Goal: Task Accomplishment & Management: Complete application form

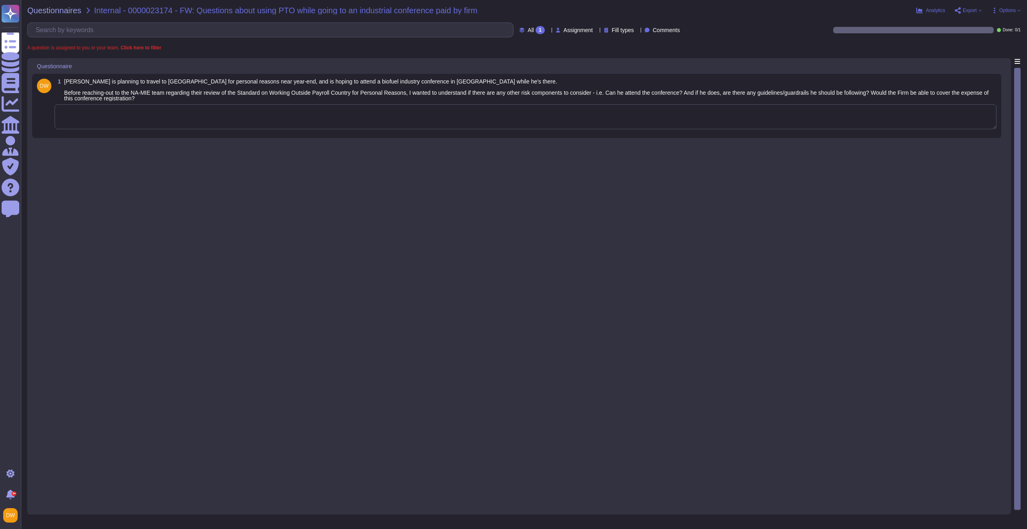
click at [197, 121] on textarea at bounding box center [526, 116] width 942 height 25
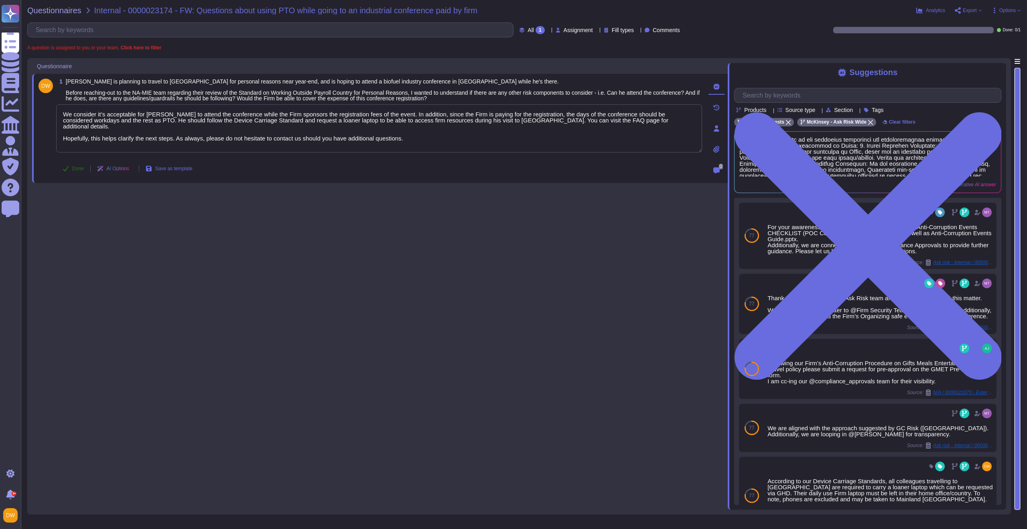
type textarea "We consider it’s acceptable for Tony to attend the conference while the Firm sp…"
click at [75, 167] on span "Done" at bounding box center [78, 168] width 12 height 5
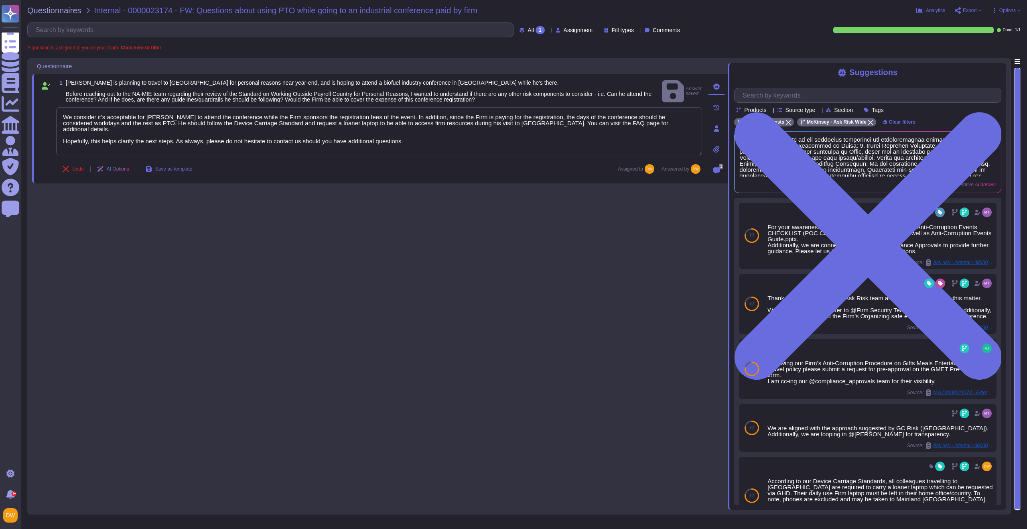
click at [60, 15] on div "Questionnaires Internal - 0000023174 - FW: Questions about using PTO while goin…" at bounding box center [524, 264] width 1006 height 529
click at [65, 11] on span "Questionnaires" at bounding box center [54, 10] width 54 height 8
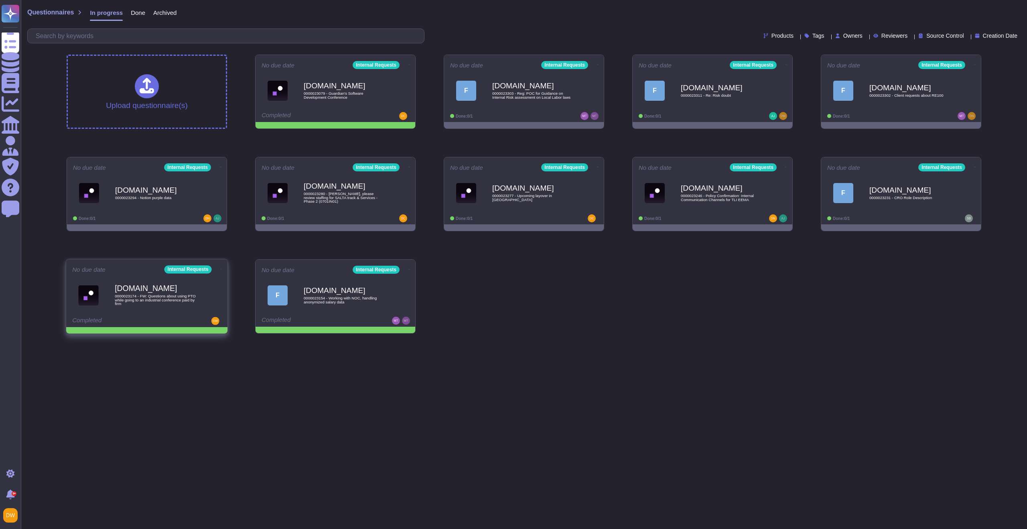
click at [221, 268] on icon at bounding box center [222, 269] width 2 height 2
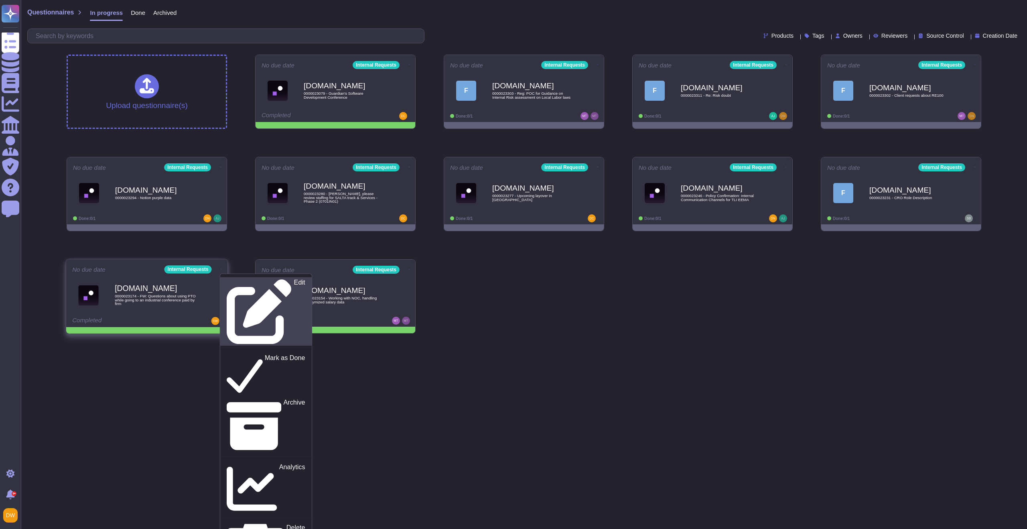
click at [227, 277] on link "Edit" at bounding box center [265, 311] width 91 height 69
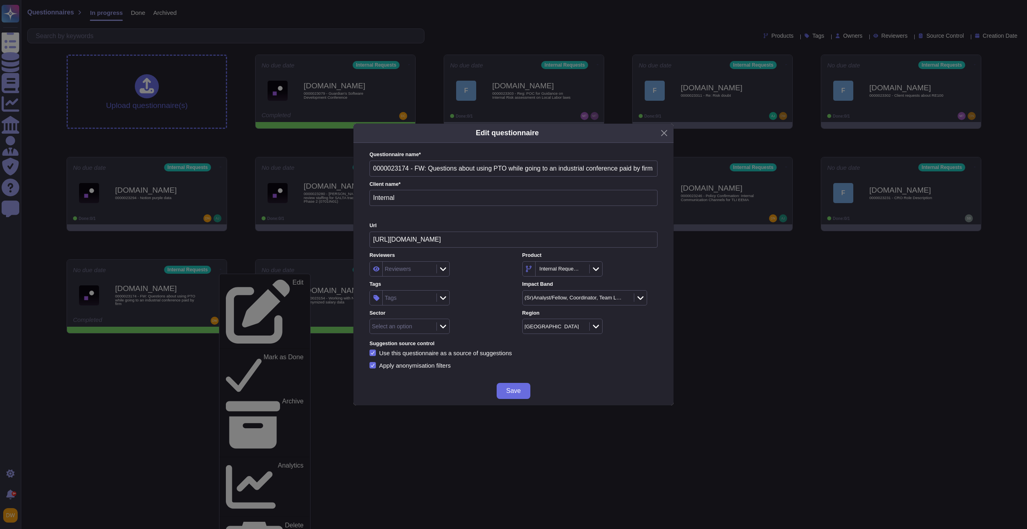
click at [409, 324] on div "Select an option" at bounding box center [392, 326] width 40 height 6
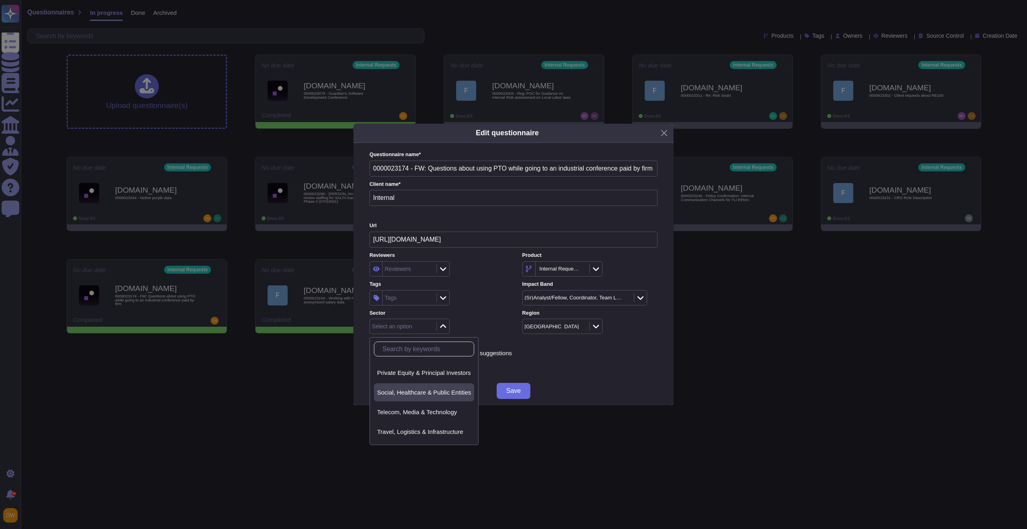
scroll to position [124, 0]
click at [425, 360] on div "Advanced Industries Banking Consumer Global Energy & Materials Insurance Life S…" at bounding box center [424, 391] width 109 height 108
click at [419, 365] on div "Non-client" at bounding box center [424, 363] width 94 height 7
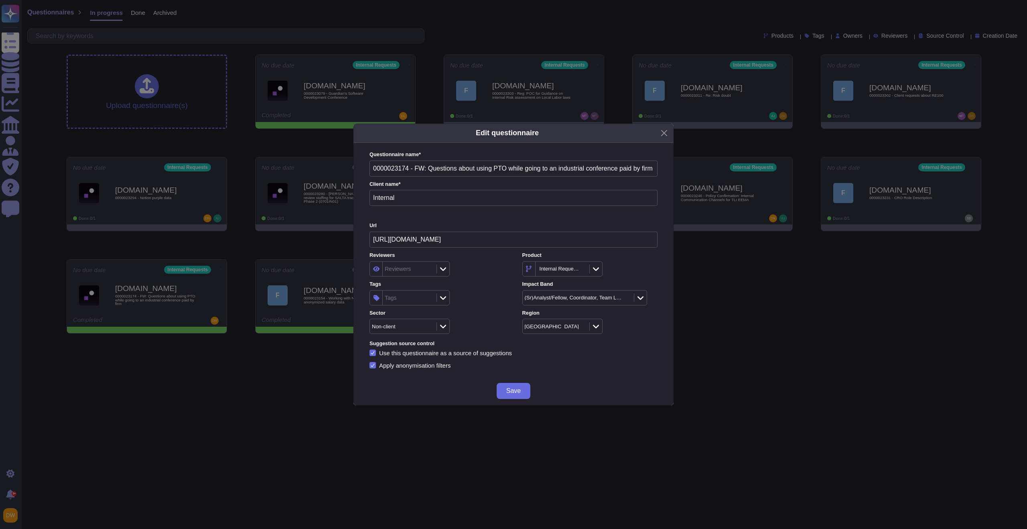
click at [428, 299] on div "Tags" at bounding box center [409, 298] width 52 height 14
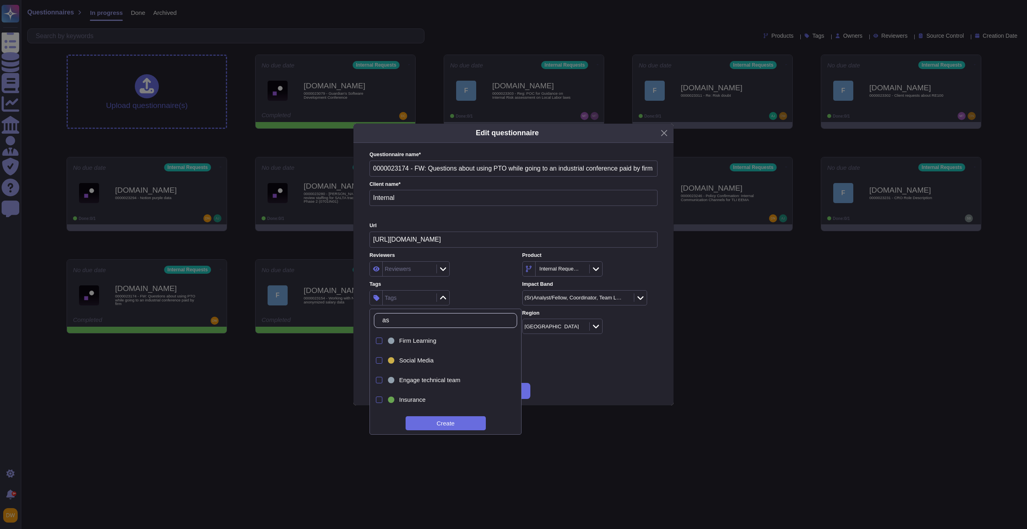
type input "ask"
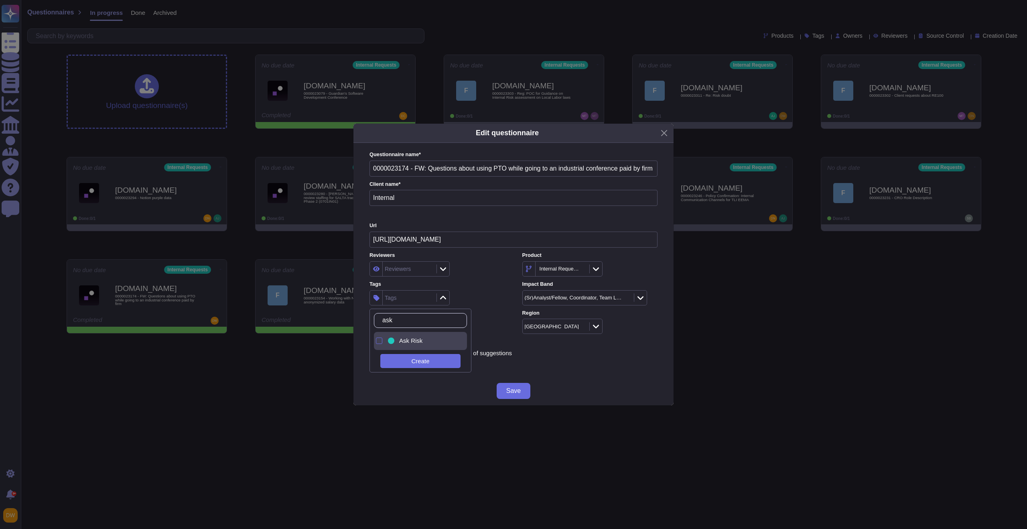
click at [421, 338] on span "Ask Risk" at bounding box center [410, 340] width 23 height 7
click at [482, 267] on div "Reviewers" at bounding box center [437, 268] width 135 height 15
click at [409, 306] on div "Reviewers Reviewers Product Internal Requests Tags Ask Risk Impact Band (Sr)Ana…" at bounding box center [514, 293] width 288 height 82
click at [412, 301] on div "Ask Risk" at bounding box center [409, 298] width 52 height 14
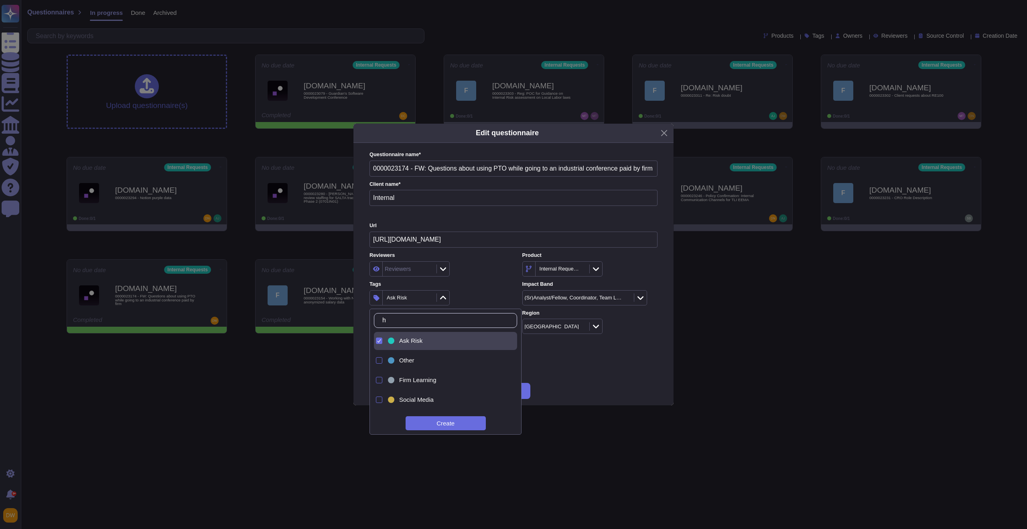
type input "hr"
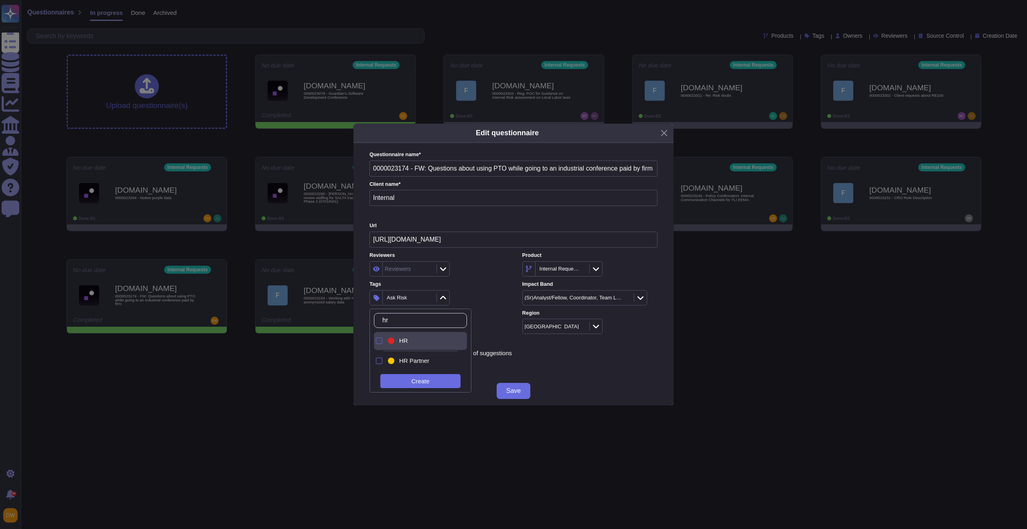
click at [400, 337] on span "HR" at bounding box center [403, 340] width 9 height 7
click at [480, 284] on label "Tags" at bounding box center [437, 284] width 135 height 5
click at [395, 298] on div "2 items selected" at bounding box center [404, 297] width 38 height 5
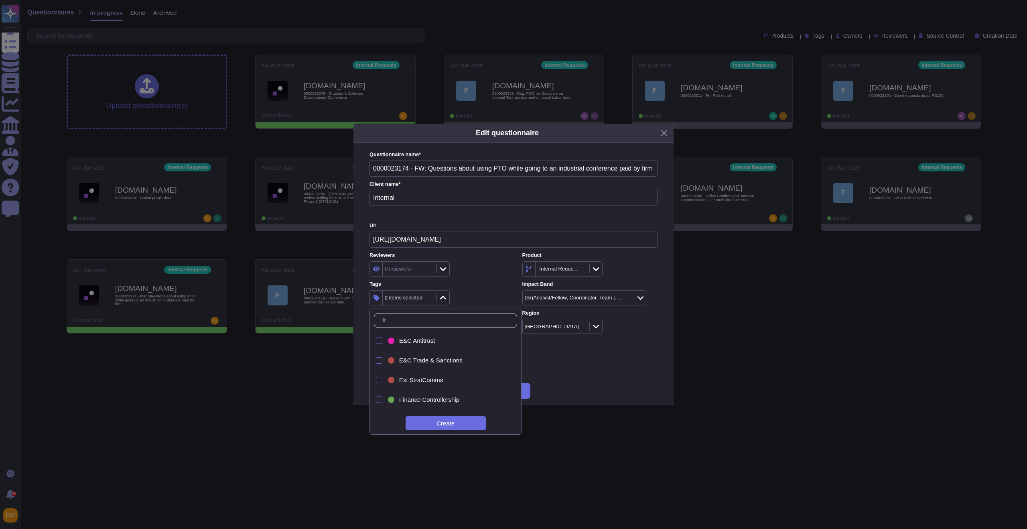
type input "t"
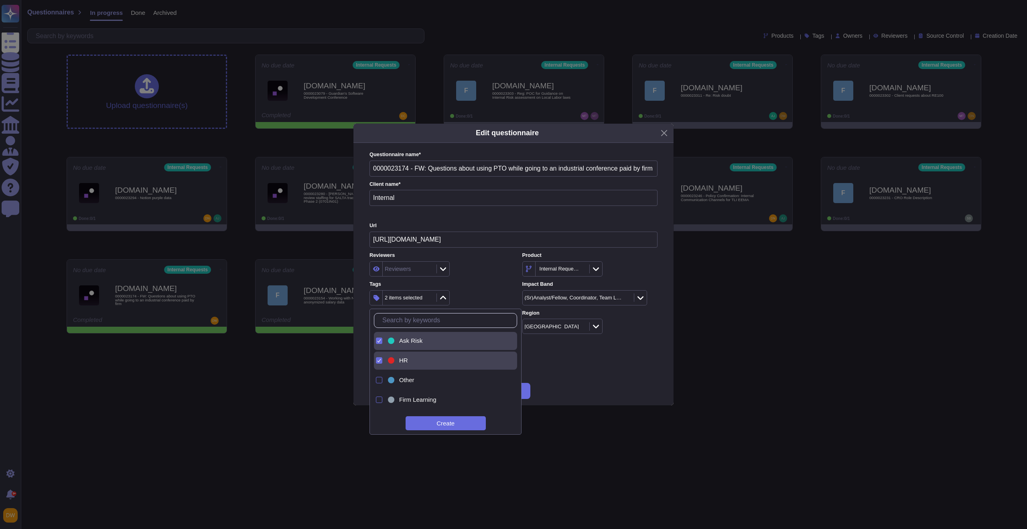
click at [477, 282] on label "Tags" at bounding box center [437, 284] width 135 height 5
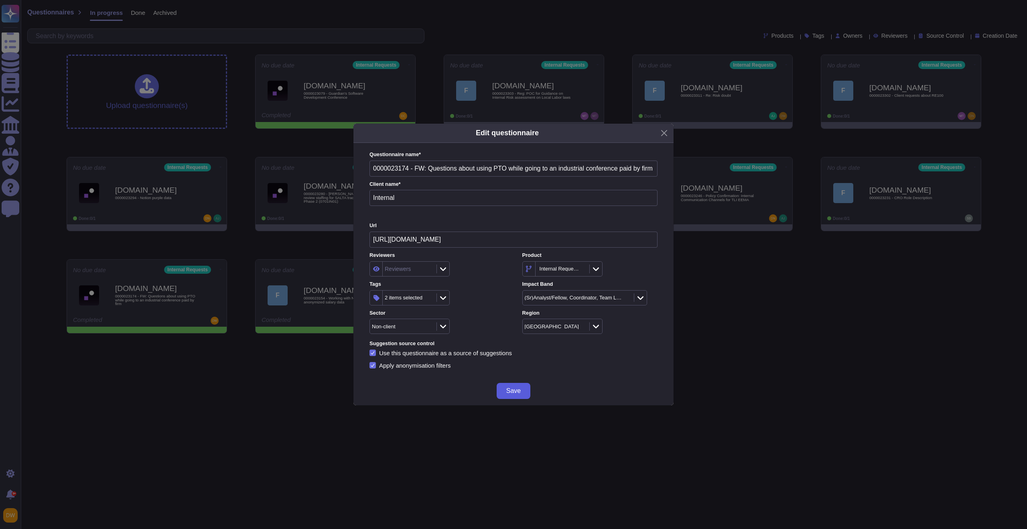
click at [516, 391] on span "Save" at bounding box center [513, 391] width 14 height 6
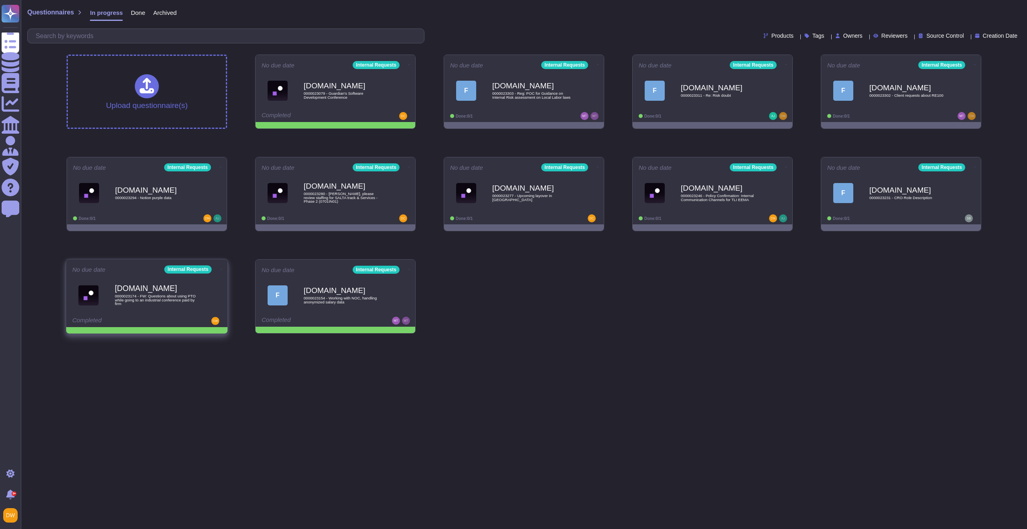
click at [221, 268] on icon at bounding box center [222, 269] width 2 height 2
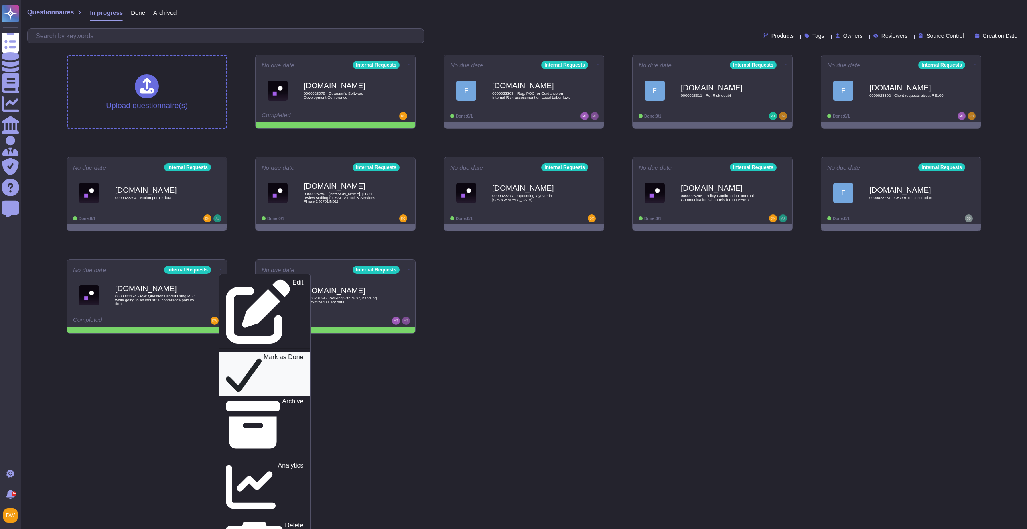
click at [264, 354] on p "Mark as Done" at bounding box center [284, 374] width 40 height 41
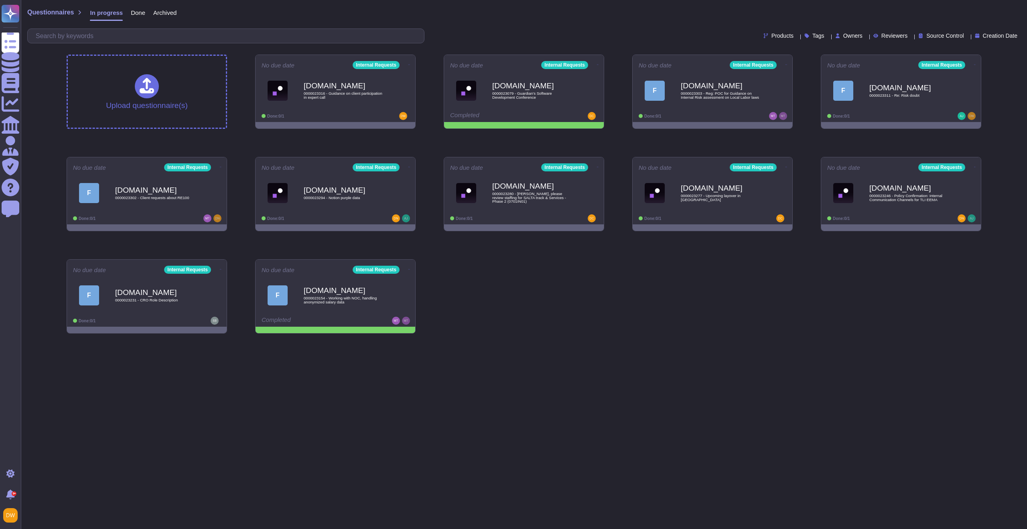
click at [569, 340] on html "Questionnaires Knowledge Base Documents Analytics CAIQ / SIG Admin Trust Center…" at bounding box center [513, 170] width 1027 height 340
click at [378, 96] on span "0000023316 - Guidance on client participation in expert call" at bounding box center [343, 95] width 81 height 8
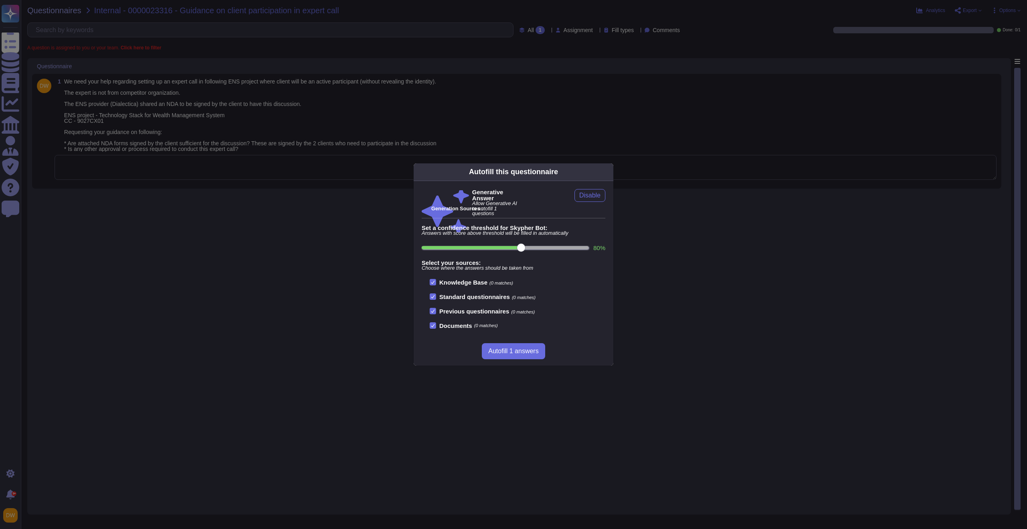
click at [196, 126] on div "Autofill this questionnaire Generative Answer Allow Generative AI to autofill 1…" at bounding box center [513, 264] width 1027 height 529
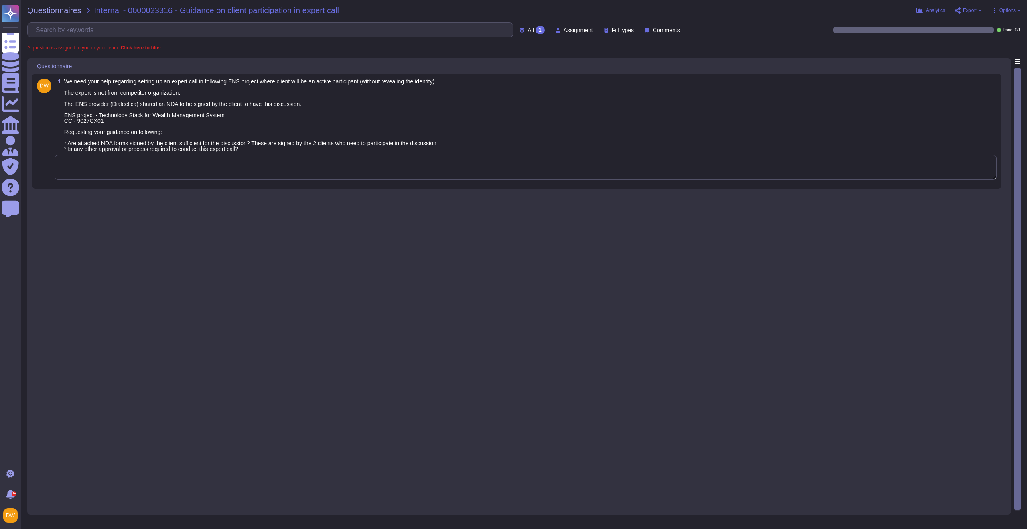
click at [268, 182] on div "1 We need your help regarding setting up an expert call in following ENS projec…" at bounding box center [517, 131] width 960 height 105
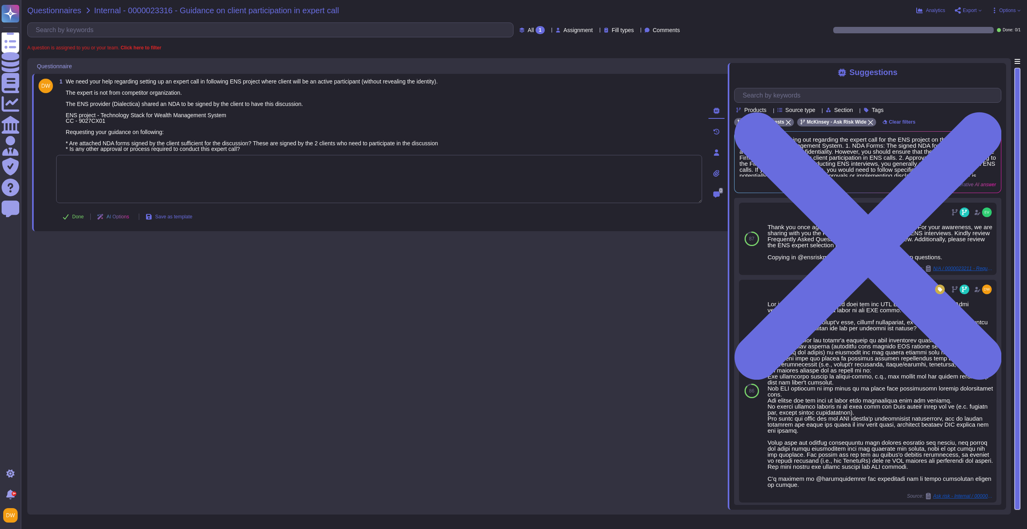
click at [58, 8] on span "Questionnaires" at bounding box center [54, 10] width 54 height 8
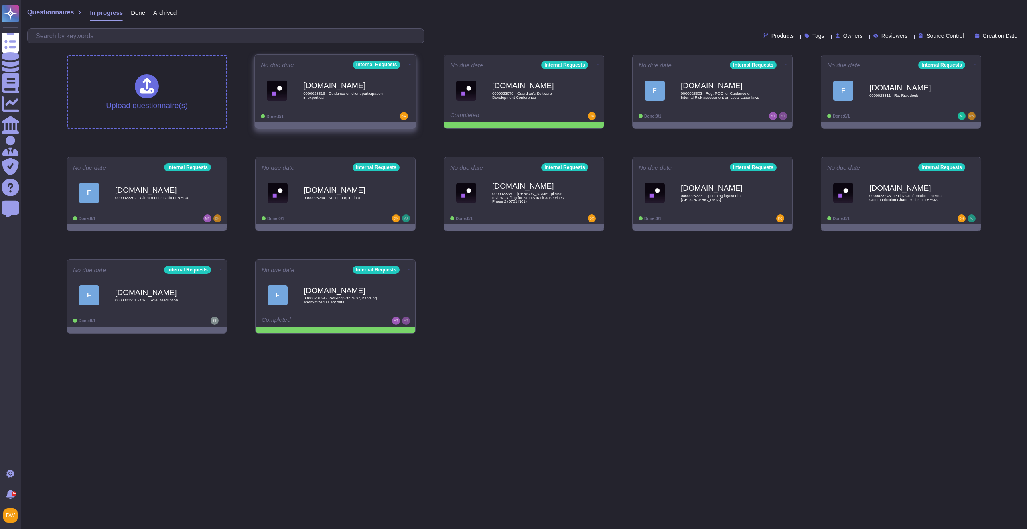
click at [409, 64] on icon at bounding box center [410, 64] width 2 height 0
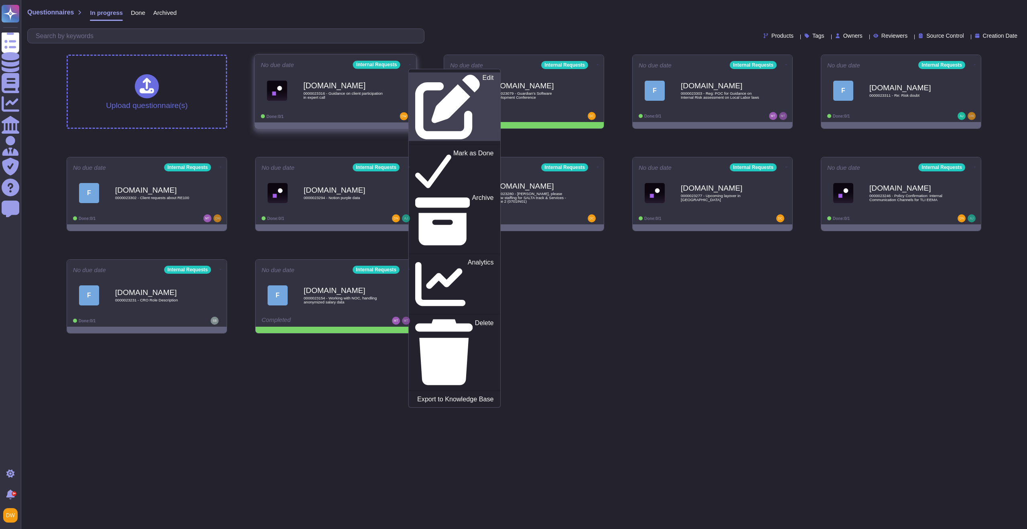
click at [414, 73] on link "Edit" at bounding box center [454, 107] width 91 height 69
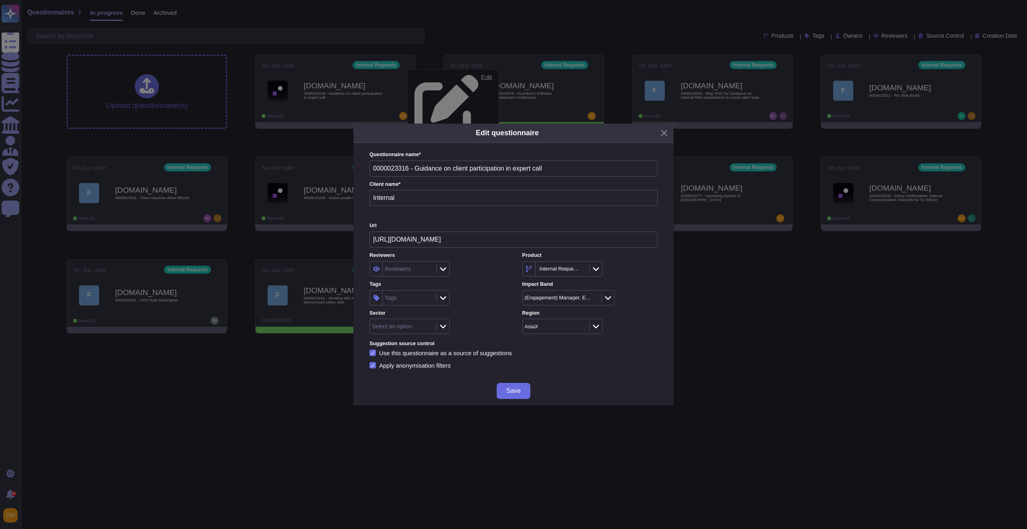
click at [438, 328] on div at bounding box center [443, 326] width 13 height 9
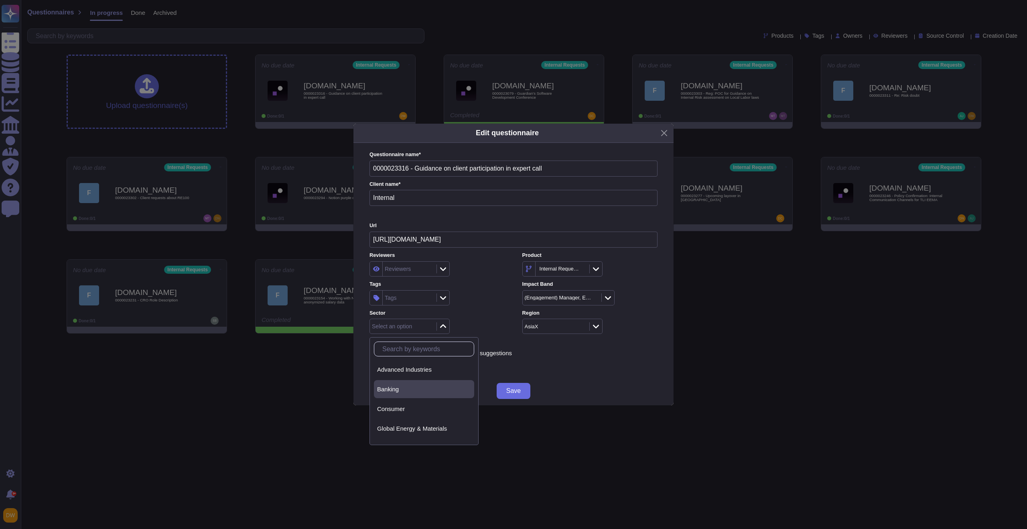
scroll to position [5, 0]
click at [426, 385] on div "Banking" at bounding box center [424, 384] width 94 height 7
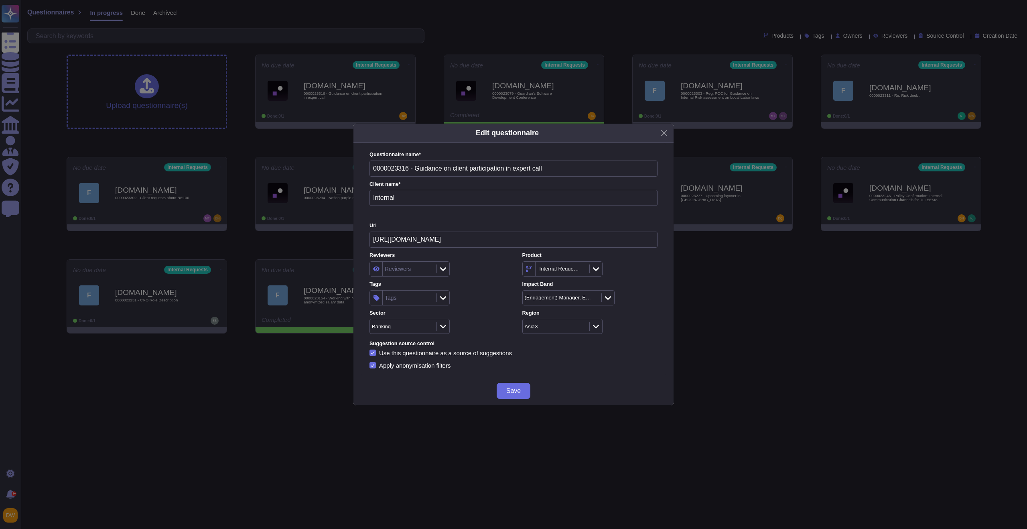
click at [394, 295] on div "Tags" at bounding box center [391, 298] width 12 height 6
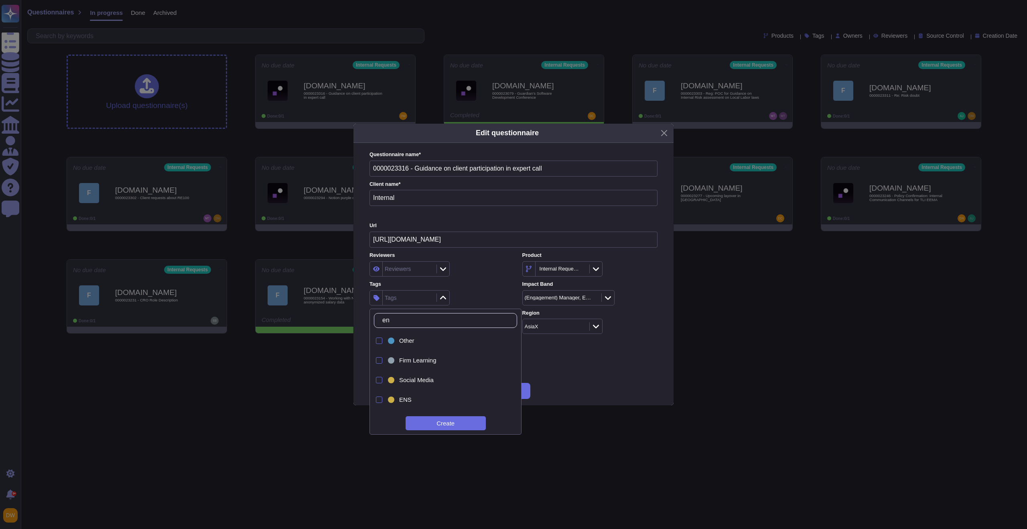
type input "ens"
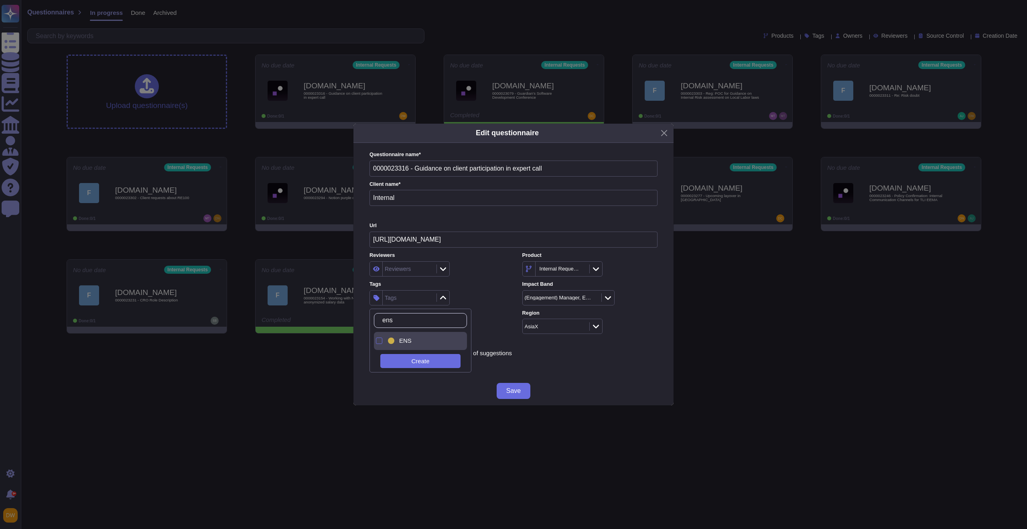
click at [431, 335] on div "ENS" at bounding box center [422, 341] width 72 height 18
click at [538, 377] on div "Save" at bounding box center [514, 390] width 320 height 29
click at [522, 390] on button "Save" at bounding box center [514, 391] width 34 height 16
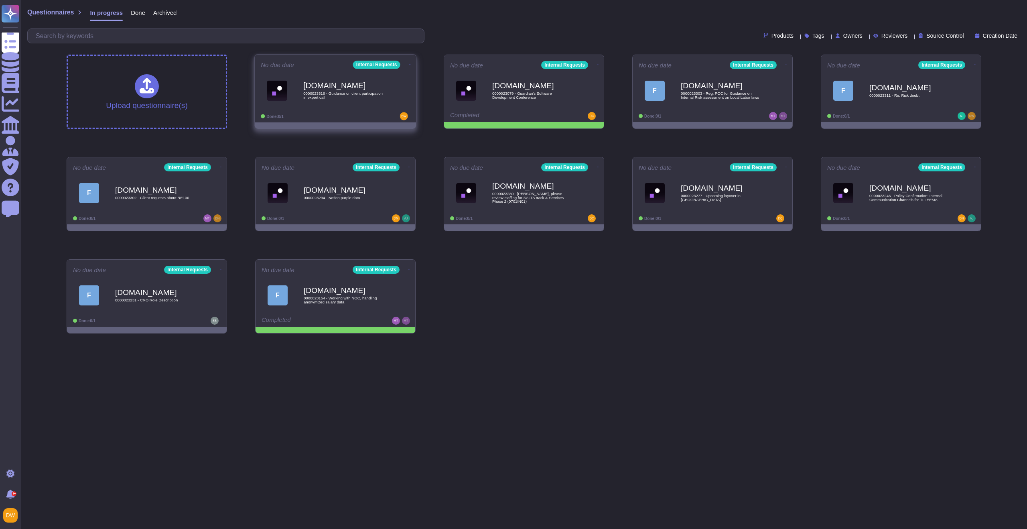
click at [365, 103] on div "[DOMAIN_NAME] 0000023316 - Guidance on client participation in expert call" at bounding box center [343, 90] width 81 height 33
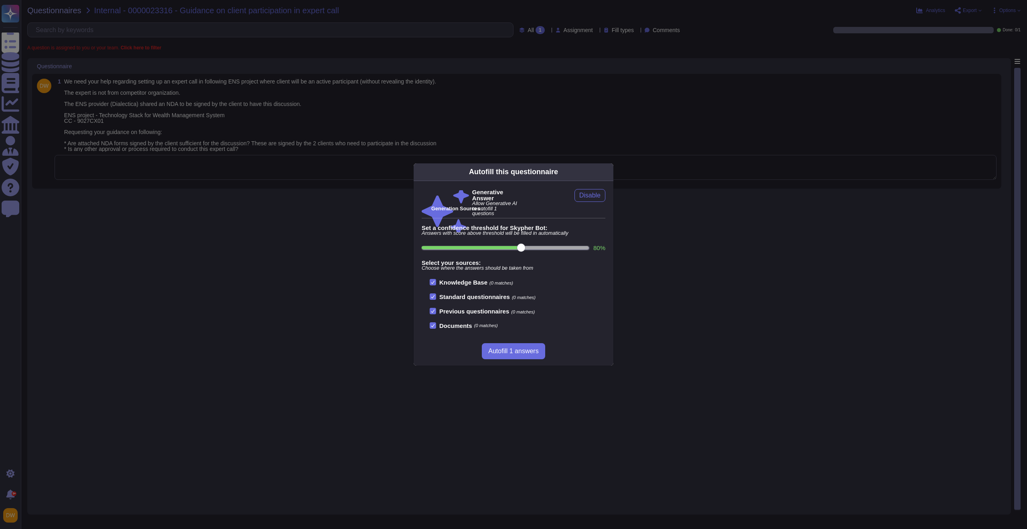
click at [301, 242] on div "Autofill this questionnaire Generative Answer Allow Generative AI to autofill 1…" at bounding box center [513, 264] width 1027 height 529
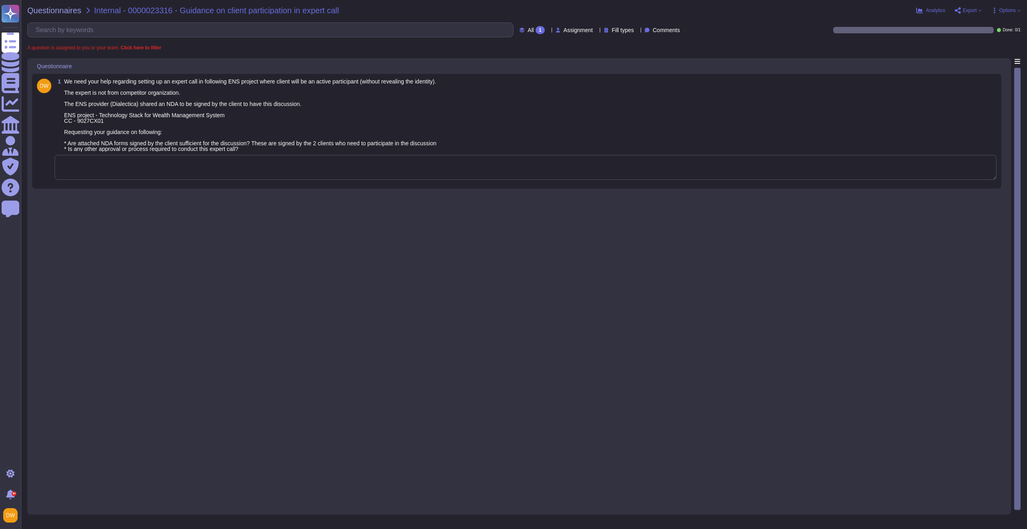
click at [304, 181] on div "1 We need your help regarding setting up an expert call in following ENS projec…" at bounding box center [517, 131] width 960 height 105
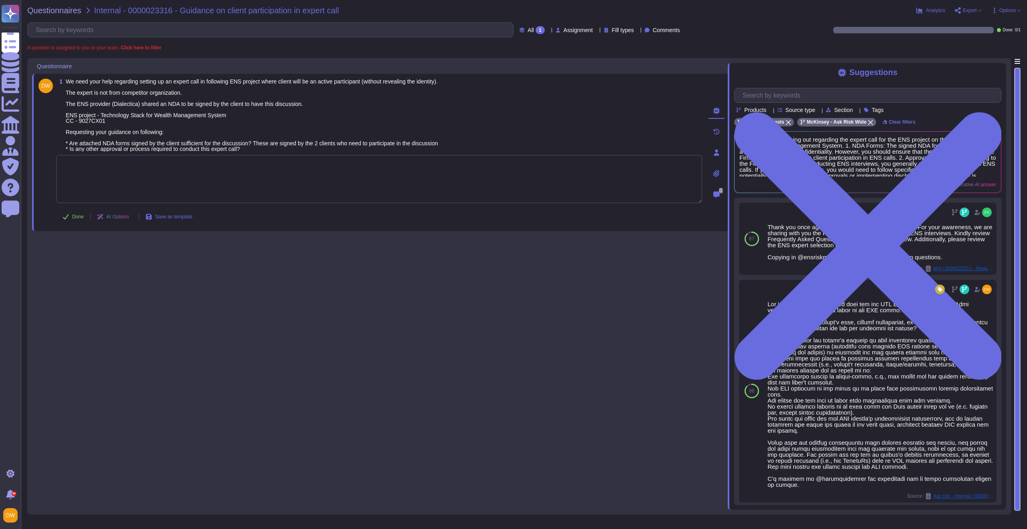
click at [420, 181] on textarea at bounding box center [379, 179] width 646 height 48
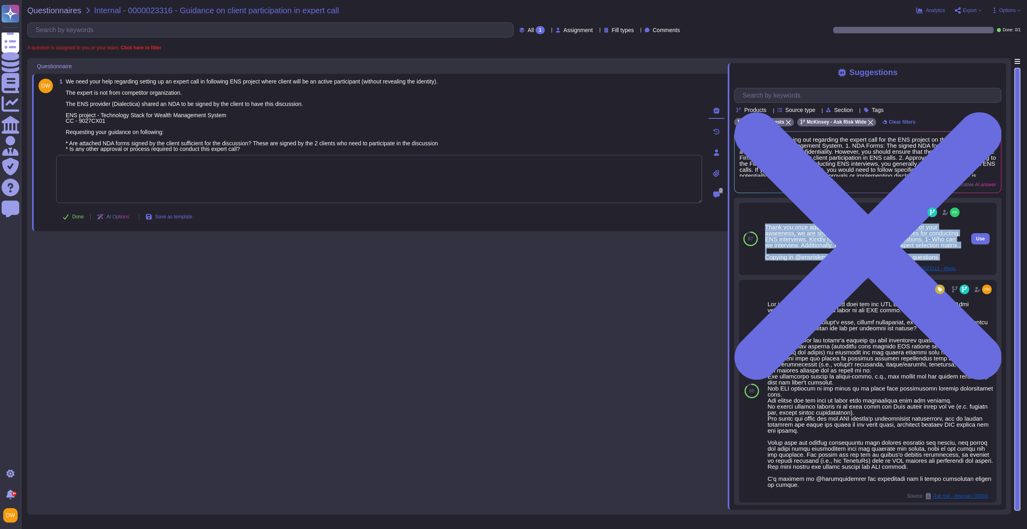
drag, startPoint x: 766, startPoint y: 225, endPoint x: 943, endPoint y: 264, distance: 180.4
click at [943, 260] on div "Thank you once again for contacting the Ask Risk team. For your awareness, we a…" at bounding box center [863, 242] width 196 height 36
copy div "Thank you once again for contacting the Ask Risk team. For your awareness, we a…"
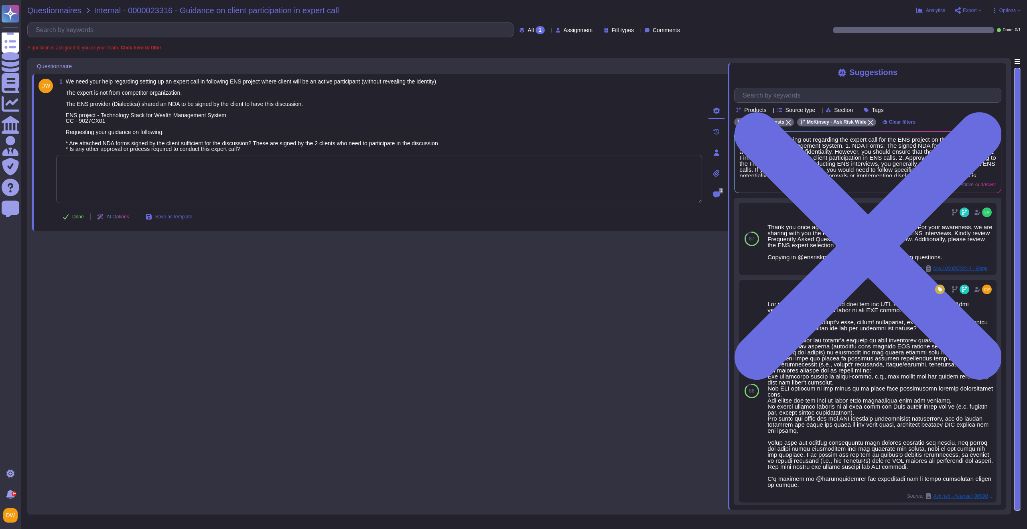
click at [62, 12] on span "Questionnaires" at bounding box center [54, 10] width 54 height 8
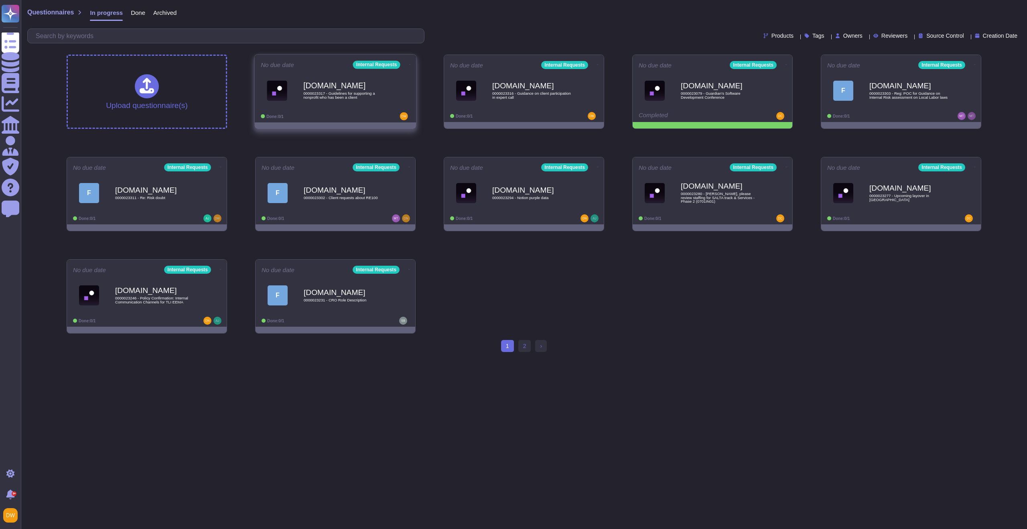
click at [349, 103] on div "[DOMAIN_NAME] 0000023317 - Guidelines for supporting a nonprofit who has been a…" at bounding box center [343, 90] width 81 height 33
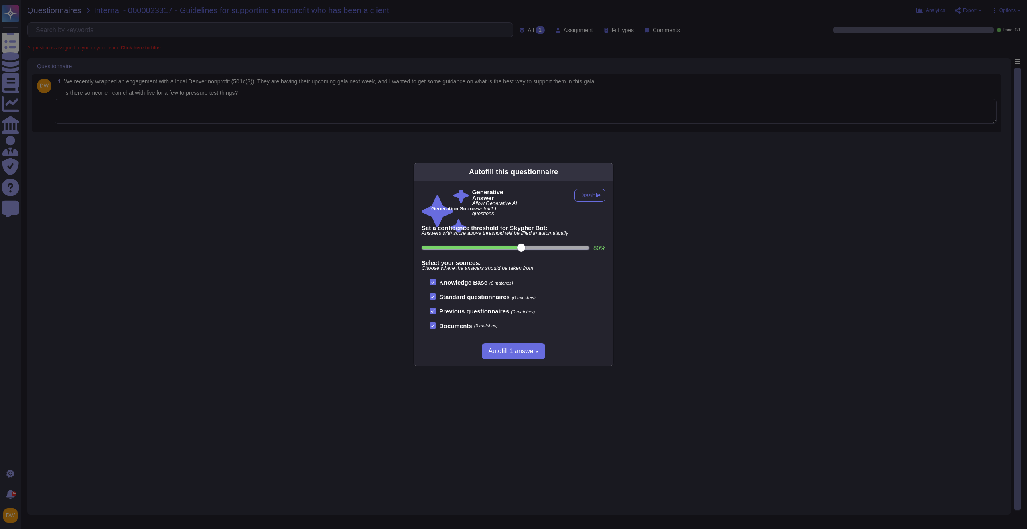
click at [182, 197] on div "Autofill this questionnaire Generative Answer Allow Generative AI to autofill 1…" at bounding box center [513, 264] width 1027 height 529
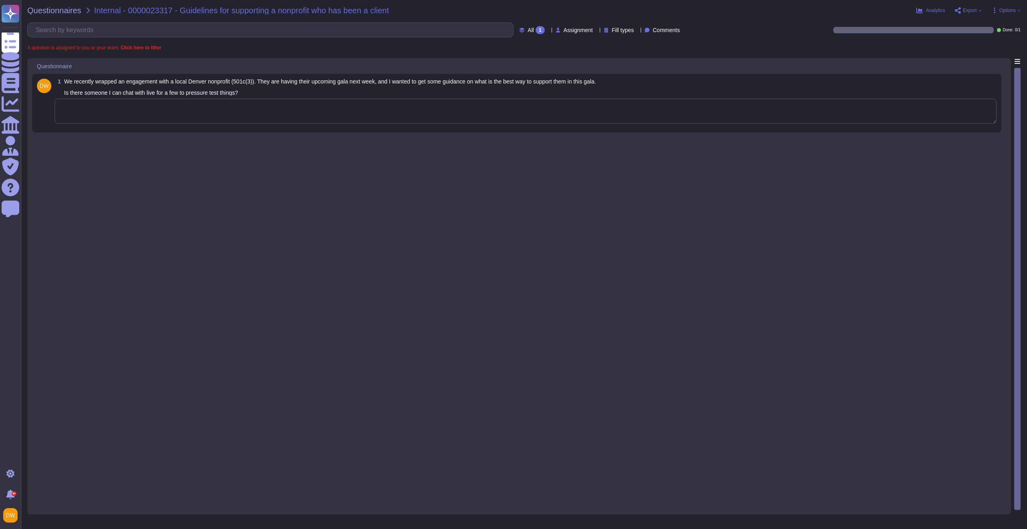
click at [199, 131] on div "1 We recently wrapped an engagement with a local Denver nonprofit (501c(3)). Th…" at bounding box center [516, 103] width 969 height 59
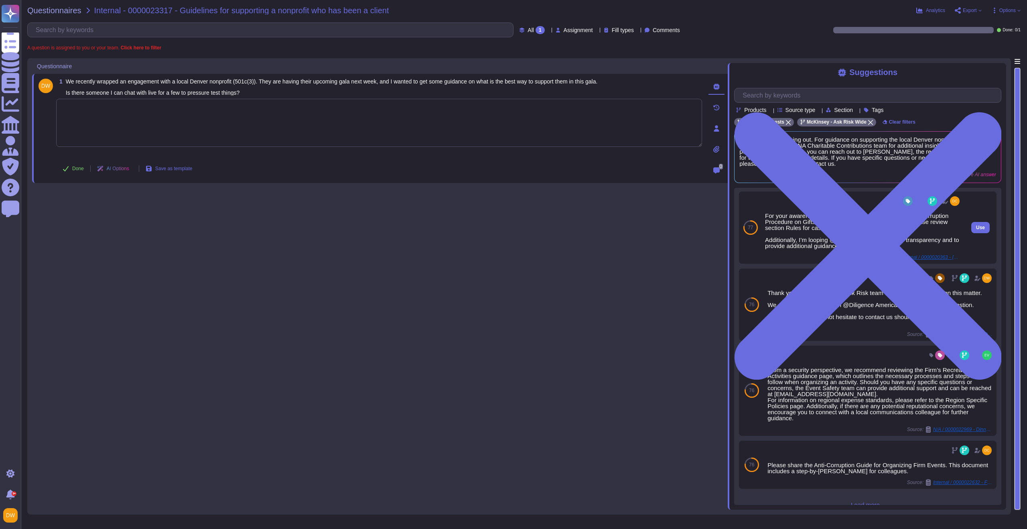
scroll to position [96, 0]
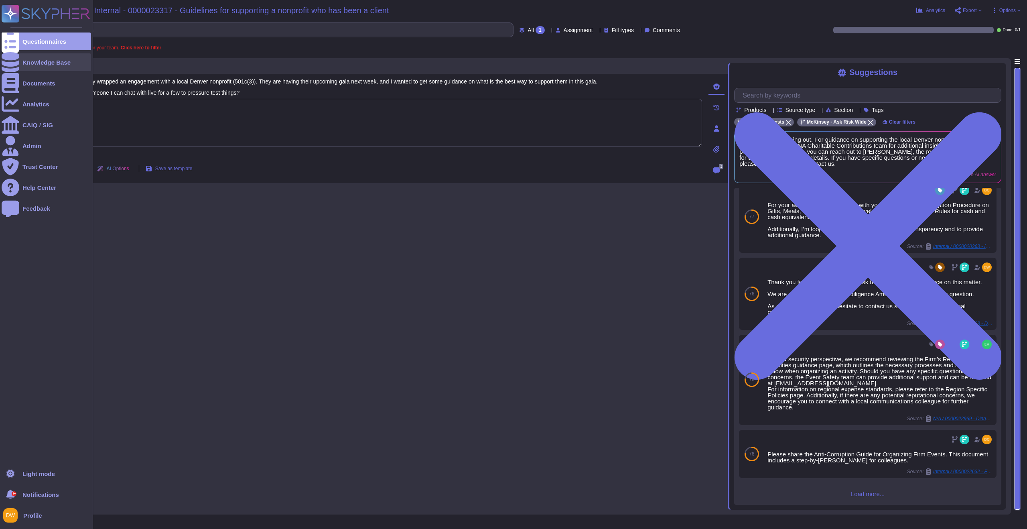
click at [42, 65] on div "Knowledge Base" at bounding box center [46, 62] width 48 height 6
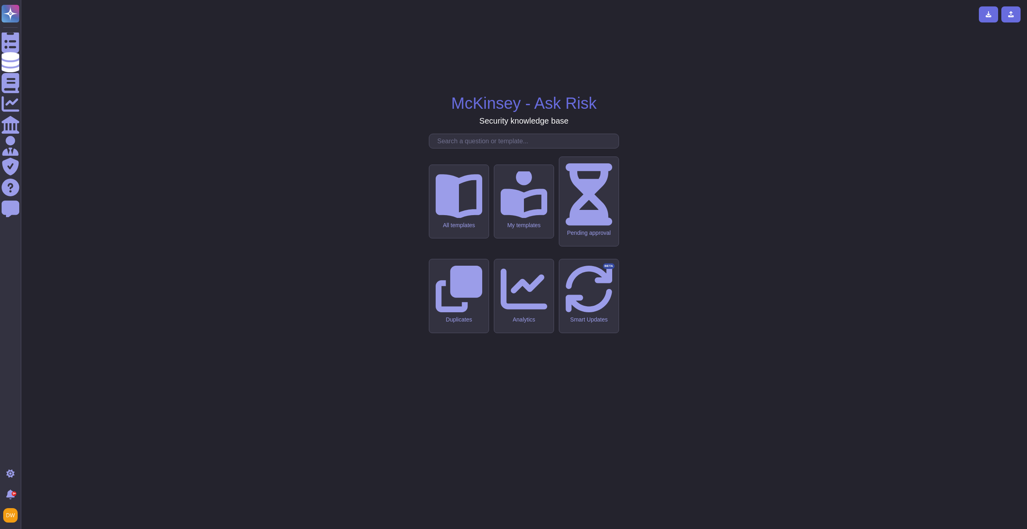
click at [477, 148] on input "text" at bounding box center [525, 141] width 185 height 14
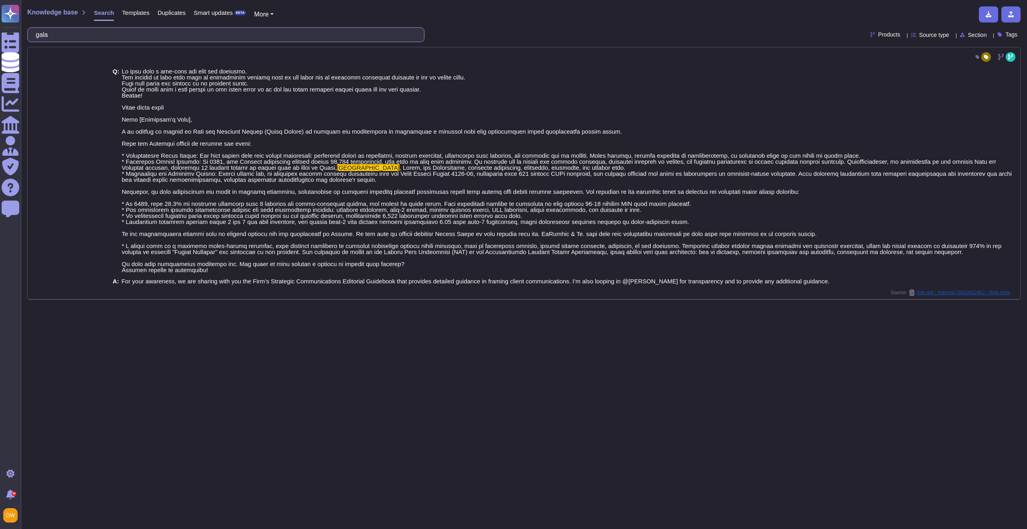
type input "gala"
